Goal: Task Accomplishment & Management: Use online tool/utility

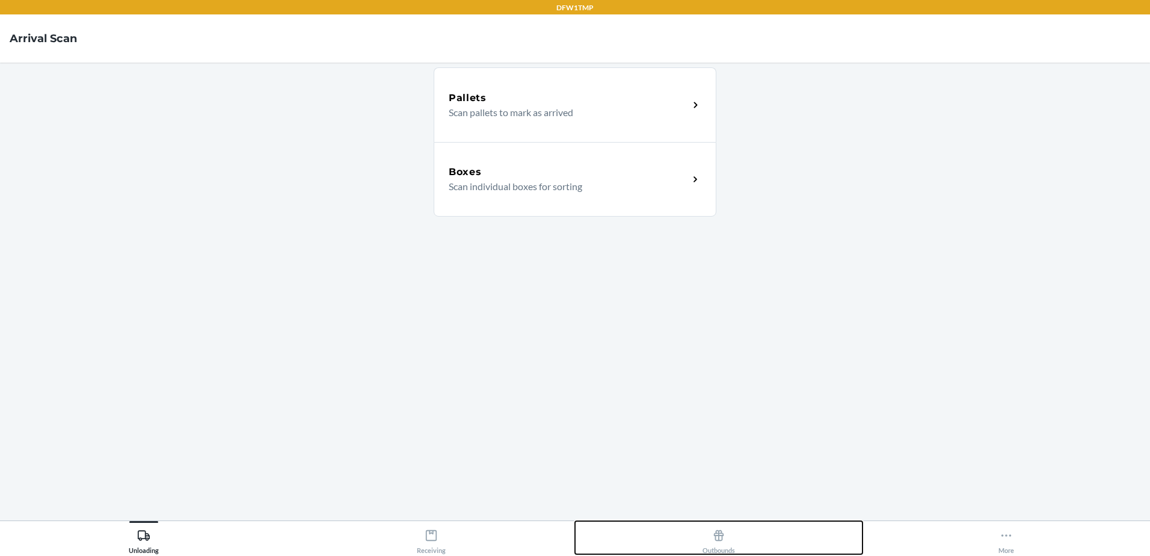
click at [718, 546] on div "Outbounds" at bounding box center [719, 539] width 32 height 30
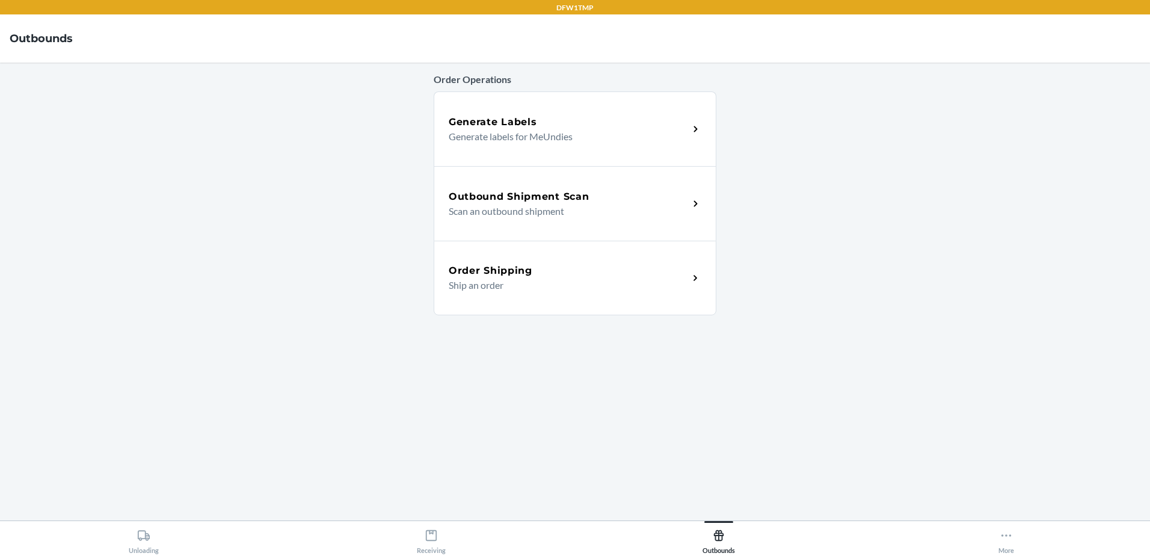
click at [556, 124] on div "Generate Labels" at bounding box center [569, 122] width 240 height 14
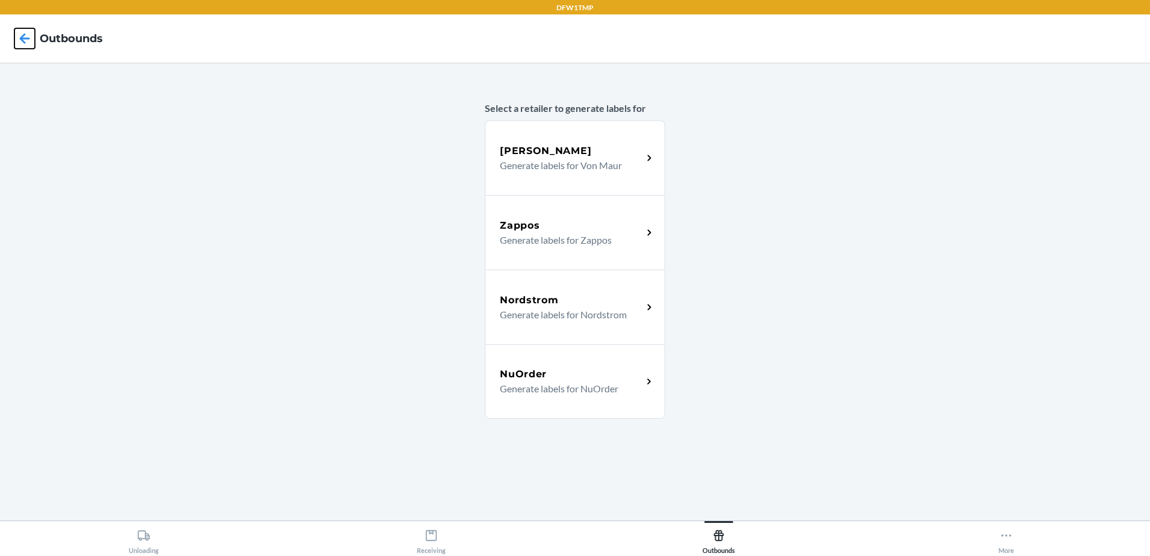
click at [22, 42] on icon at bounding box center [24, 38] width 20 height 20
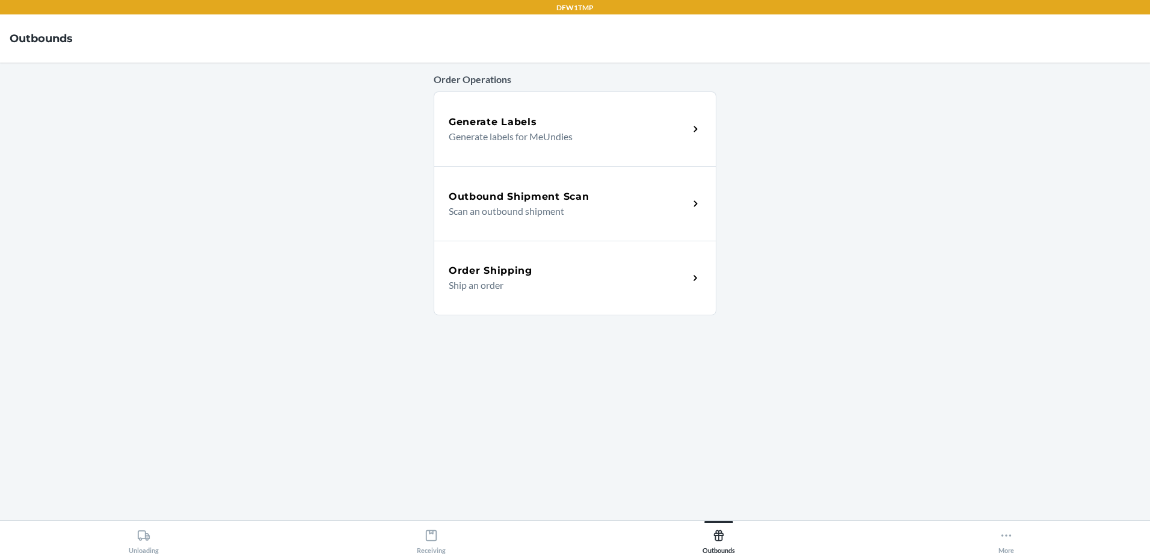
click at [579, 196] on h5 "Outbound Shipment Scan" at bounding box center [519, 196] width 140 height 14
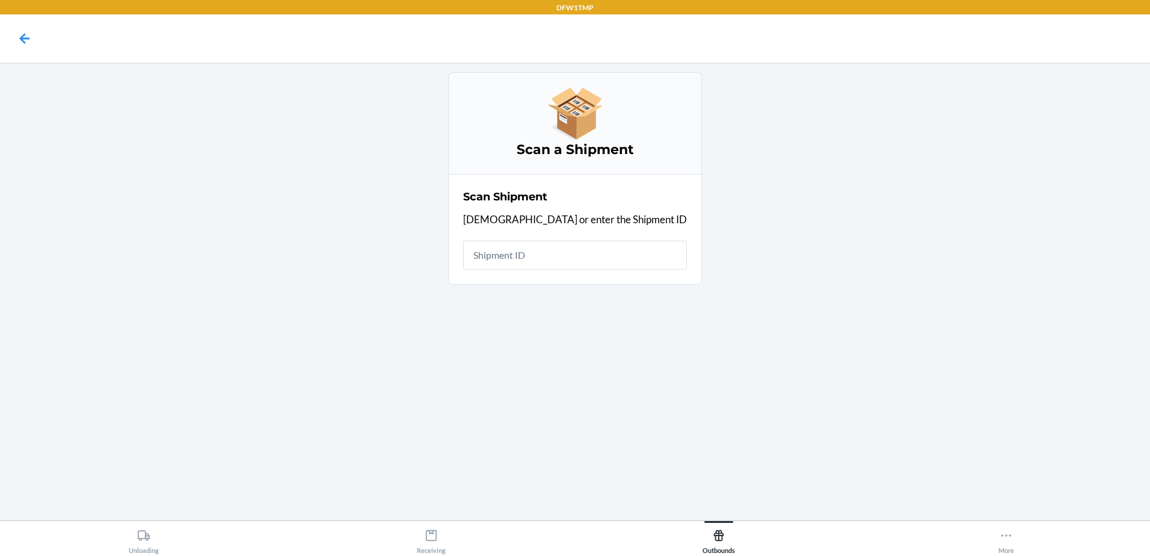
click at [13, 37] on div at bounding box center [25, 38] width 30 height 30
click at [26, 34] on icon at bounding box center [24, 38] width 20 height 20
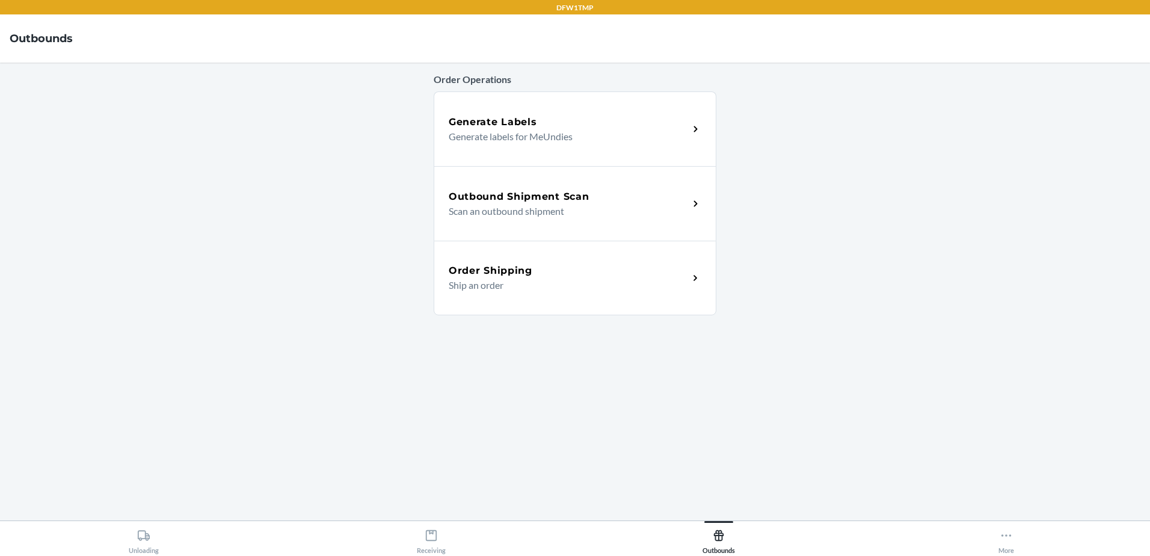
click at [585, 295] on div "Order Shipping Ship an order" at bounding box center [575, 278] width 283 height 75
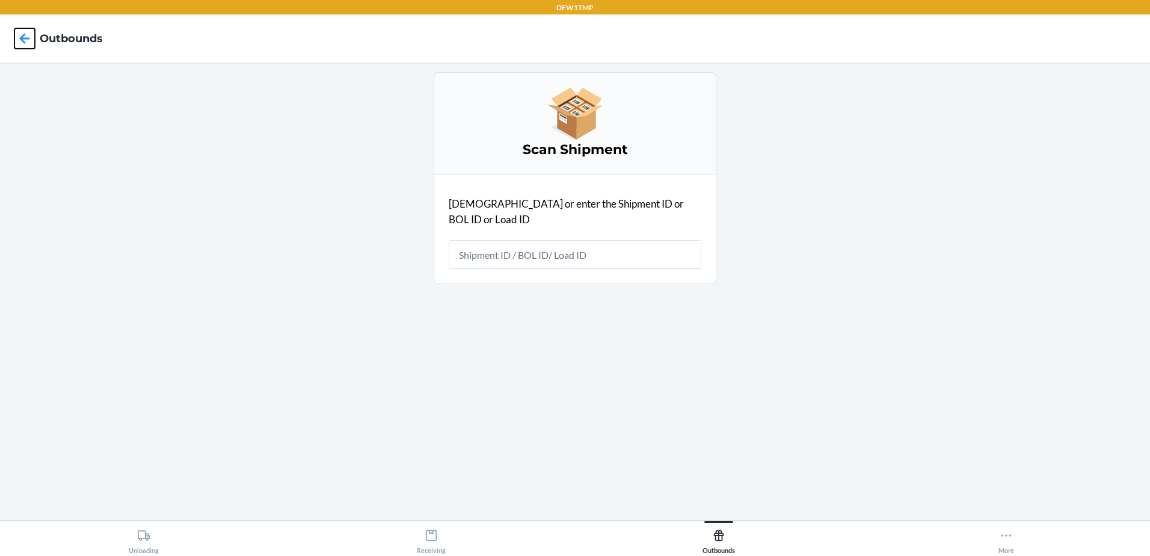
click at [20, 43] on icon at bounding box center [24, 38] width 20 height 20
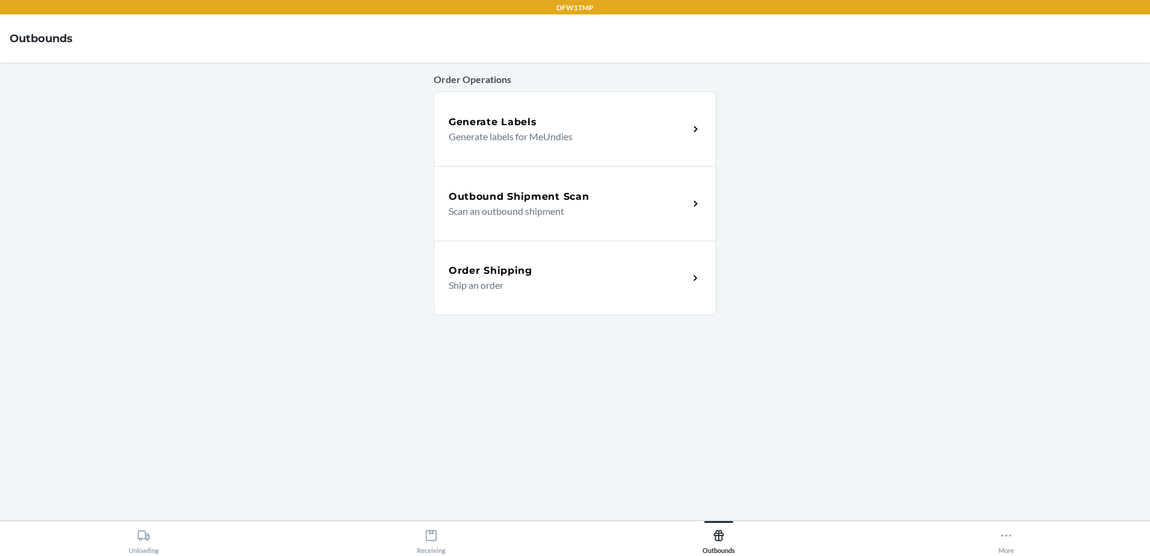
click at [463, 196] on h5 "Outbound Shipment Scan" at bounding box center [519, 196] width 140 height 14
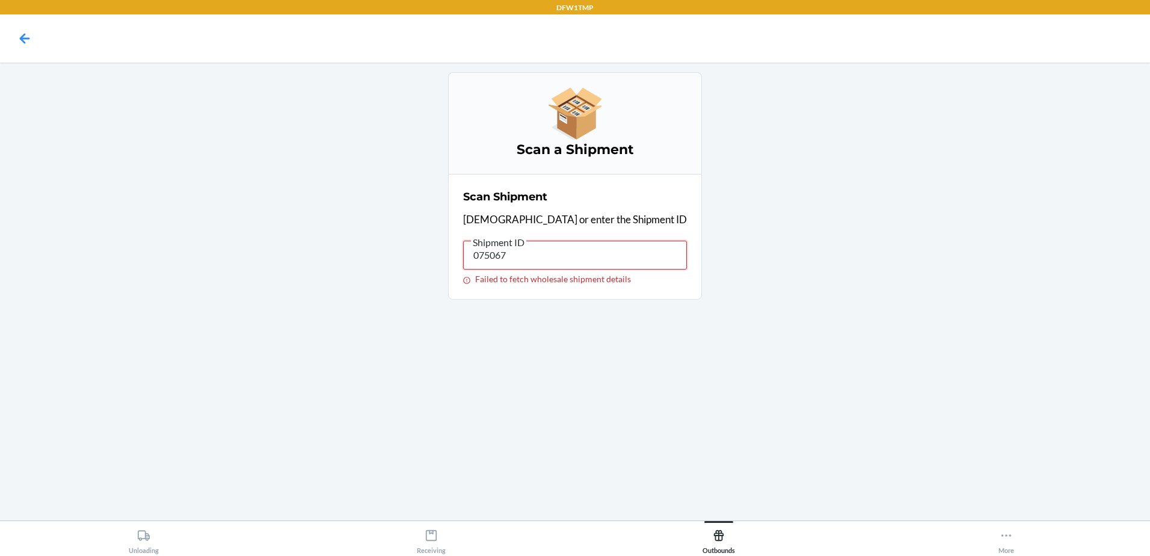
drag, startPoint x: 576, startPoint y: 258, endPoint x: 172, endPoint y: 269, distance: 404.4
click at [173, 269] on main "Scan a Shipment Scan Shipment Scan or enter the Shipment ID Shipment ID 075067 …" at bounding box center [575, 292] width 1150 height 458
